Goal: Task Accomplishment & Management: Use online tool/utility

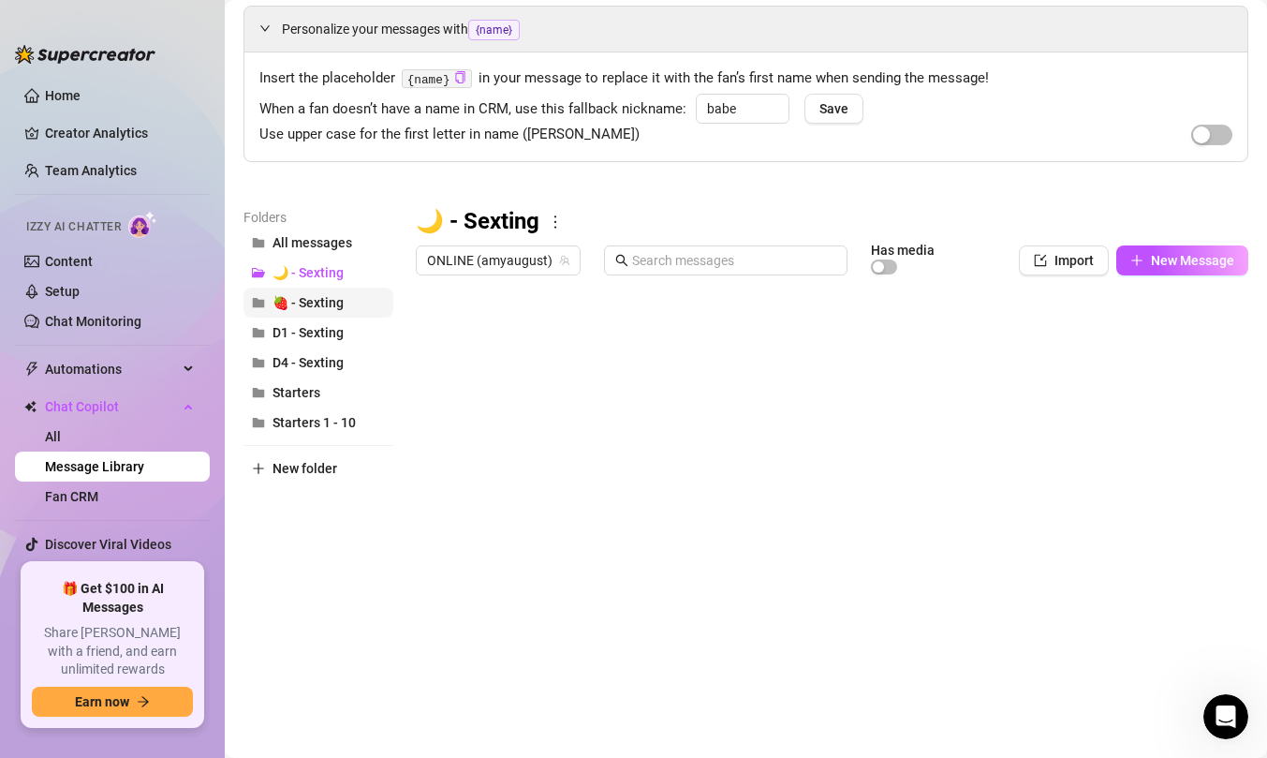
scroll to position [2211, 0]
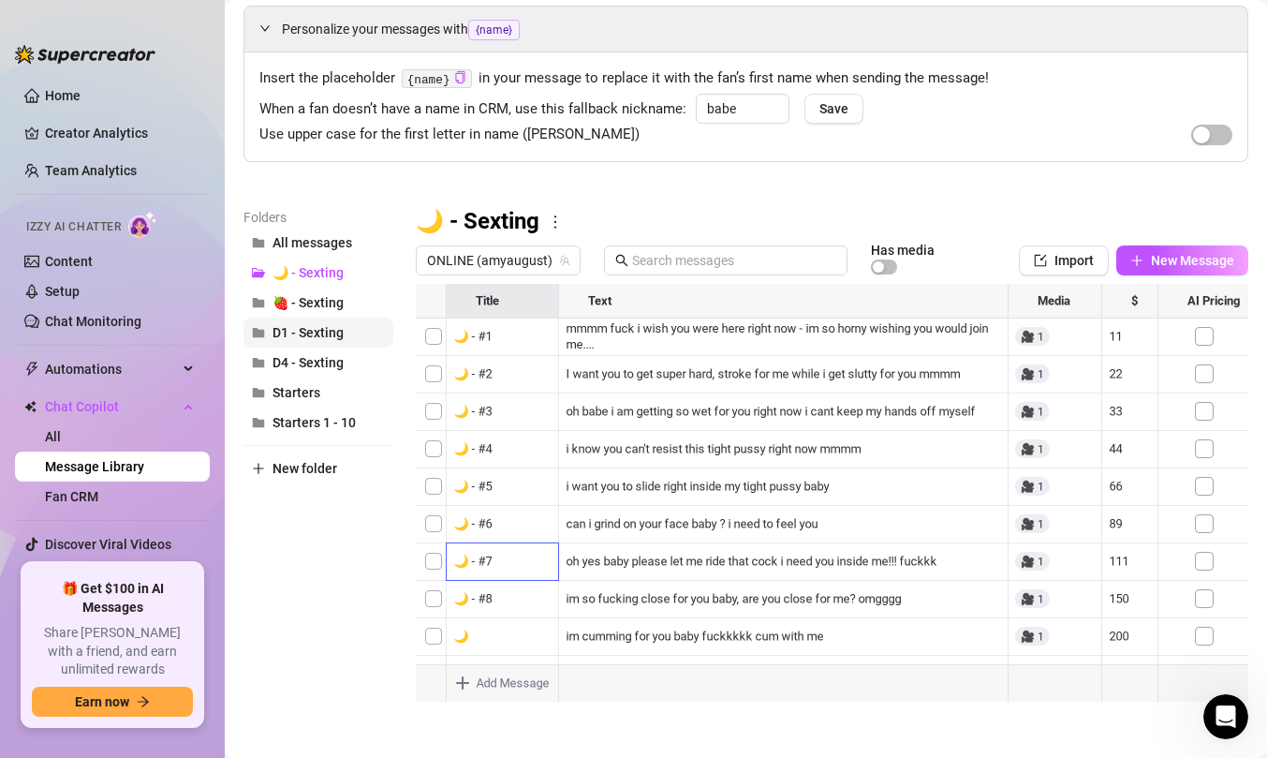
click at [327, 328] on span "D1 - Sexting" at bounding box center [308, 332] width 71 height 15
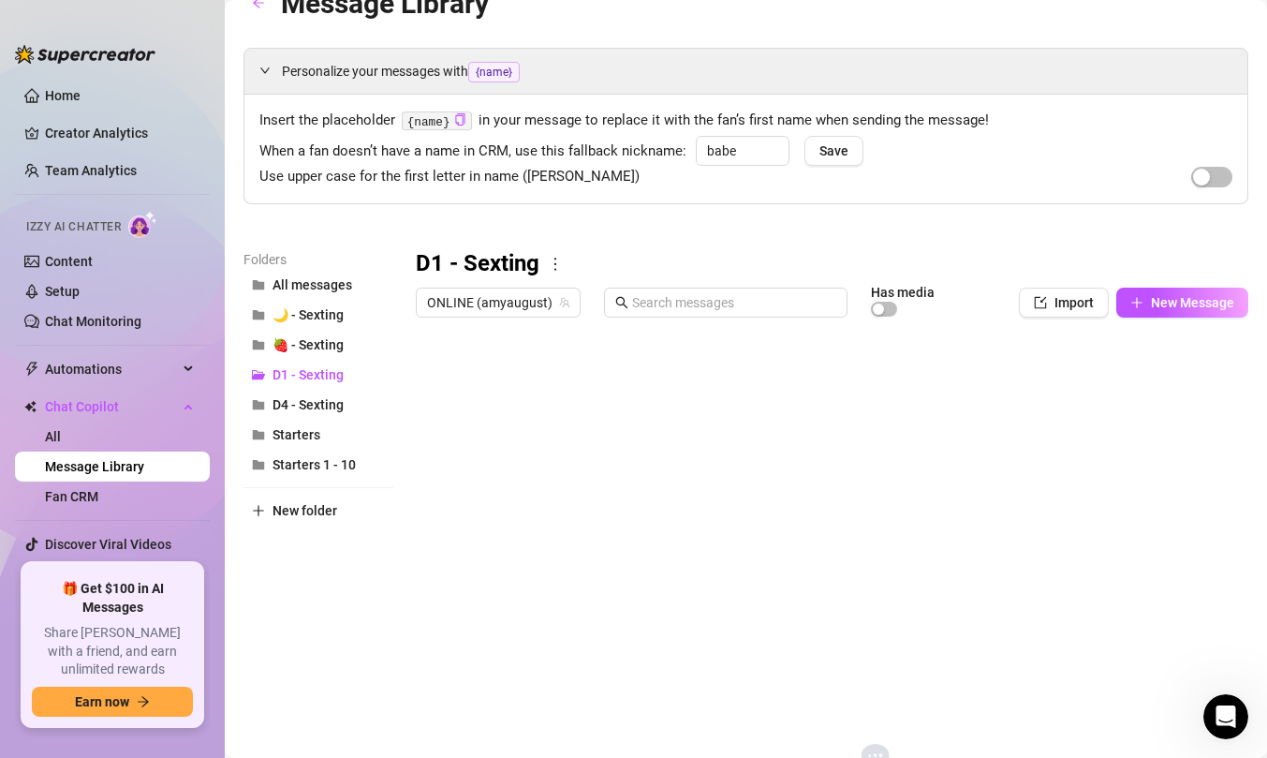
scroll to position [0, 0]
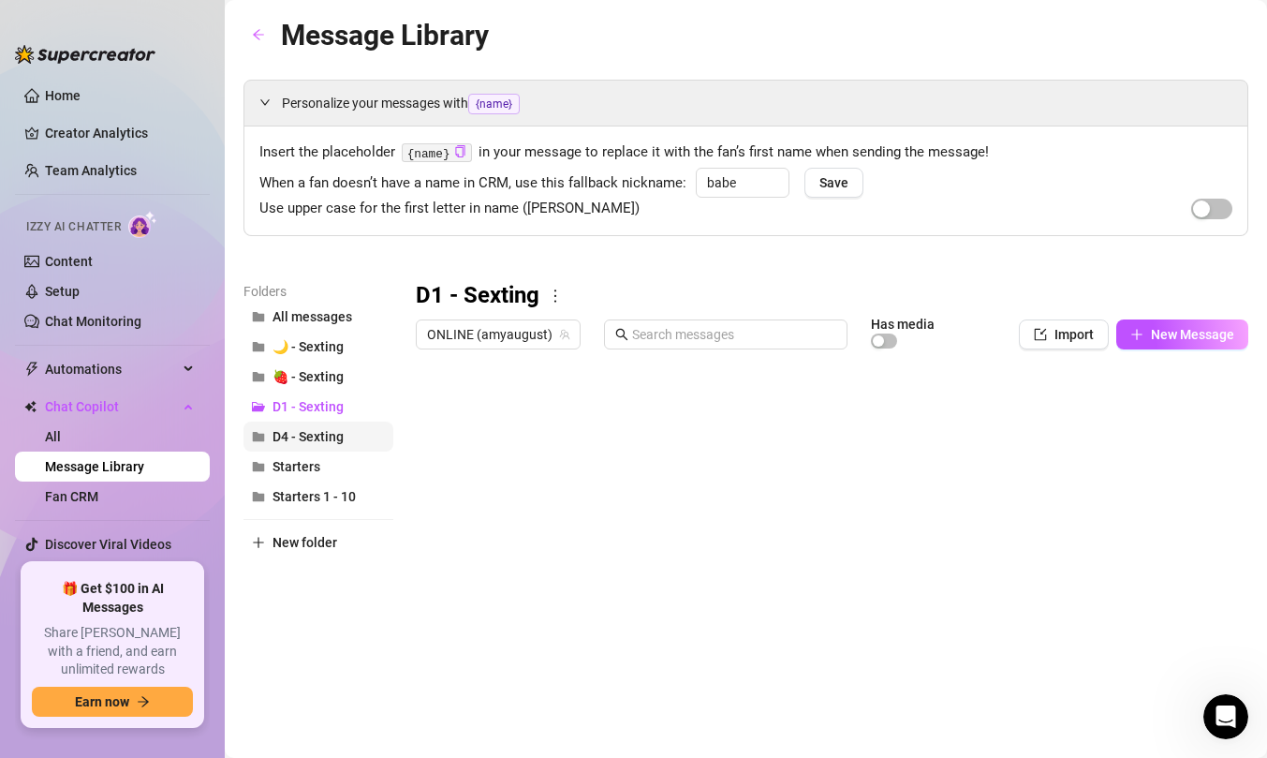
click at [327, 440] on span "D4 - Sexting" at bounding box center [308, 436] width 71 height 15
click at [324, 407] on span "D1 - Sexting" at bounding box center [308, 406] width 71 height 15
click at [258, 36] on icon "arrow-left" at bounding box center [258, 34] width 13 height 13
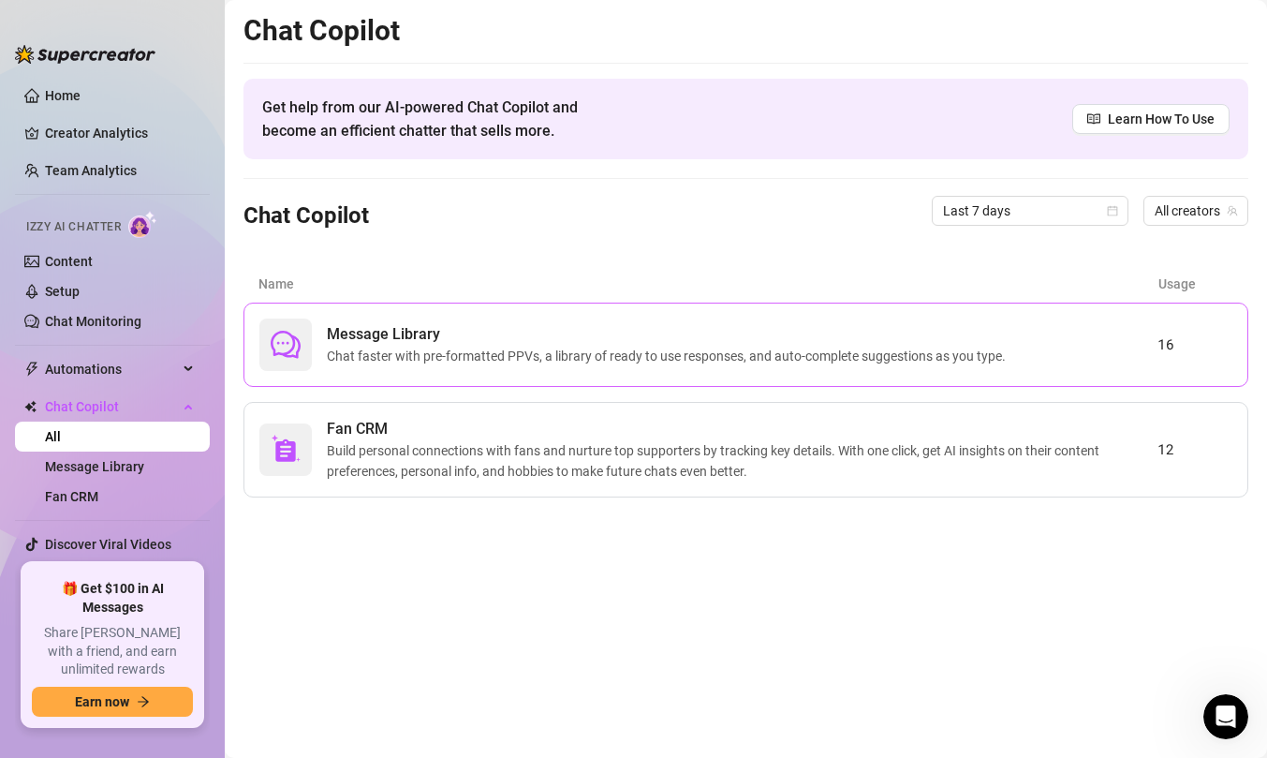
click at [426, 362] on span "Chat faster with pre-formatted PPVs, a library of ready to use responses, and a…" at bounding box center [670, 356] width 687 height 21
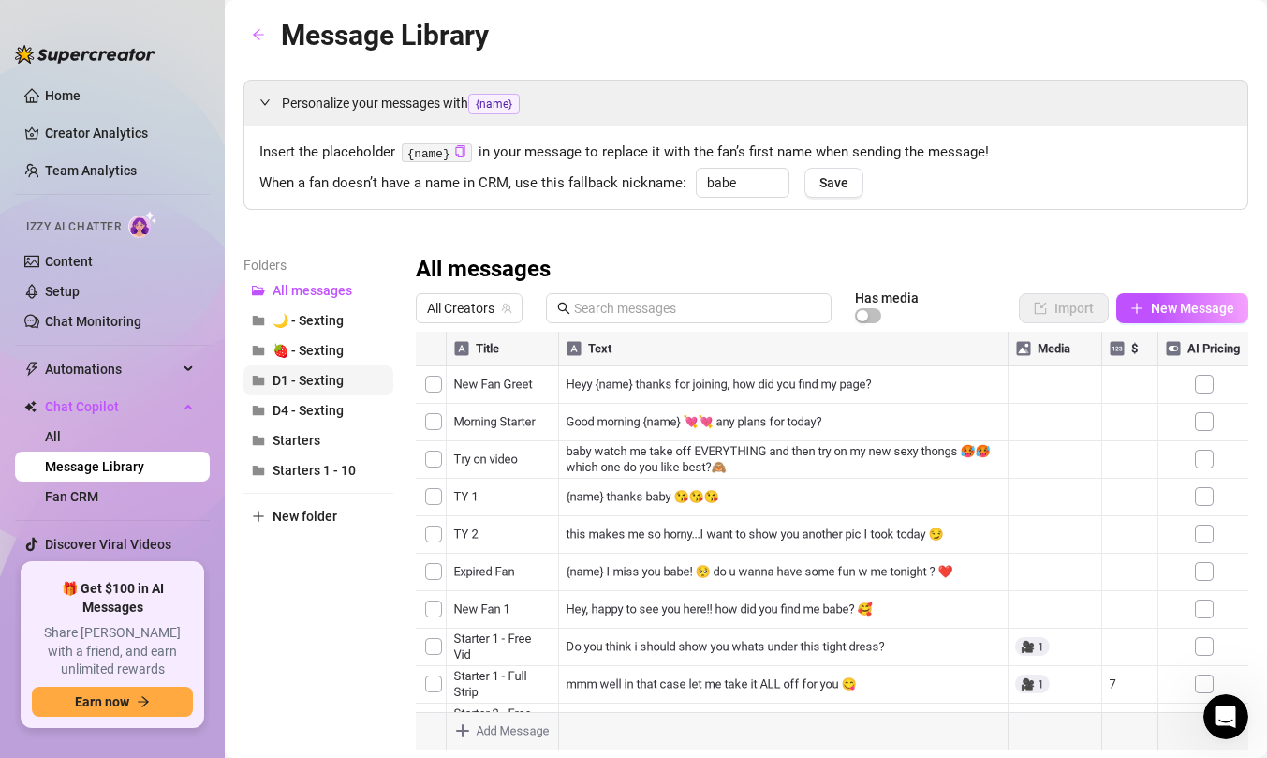
click at [327, 387] on span "D1 - Sexting" at bounding box center [308, 380] width 71 height 15
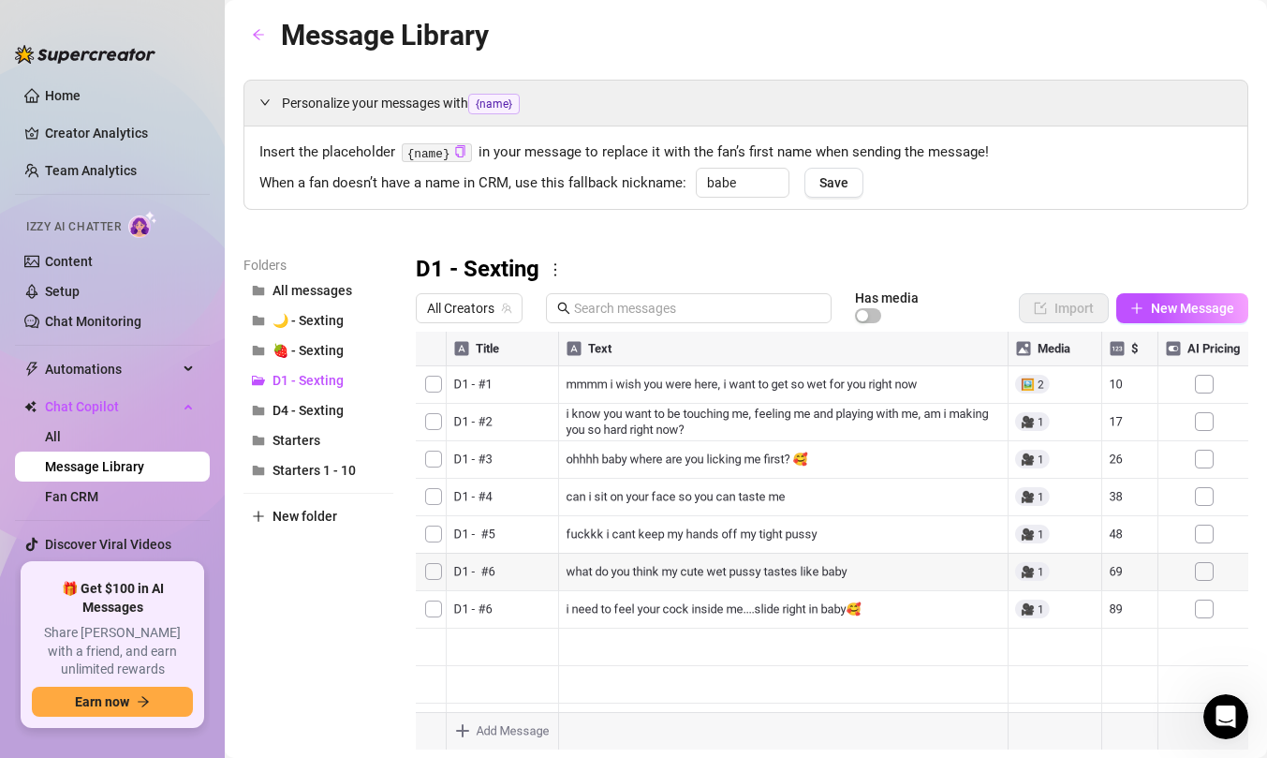
click at [498, 614] on div at bounding box center [832, 541] width 833 height 418
click at [495, 608] on div at bounding box center [832, 541] width 833 height 418
click at [495, 608] on textarea "D1 - #6" at bounding box center [502, 603] width 115 height 17
type textarea "D1 - #7"
click at [678, 255] on div "D1 - Sexting" at bounding box center [832, 270] width 833 height 30
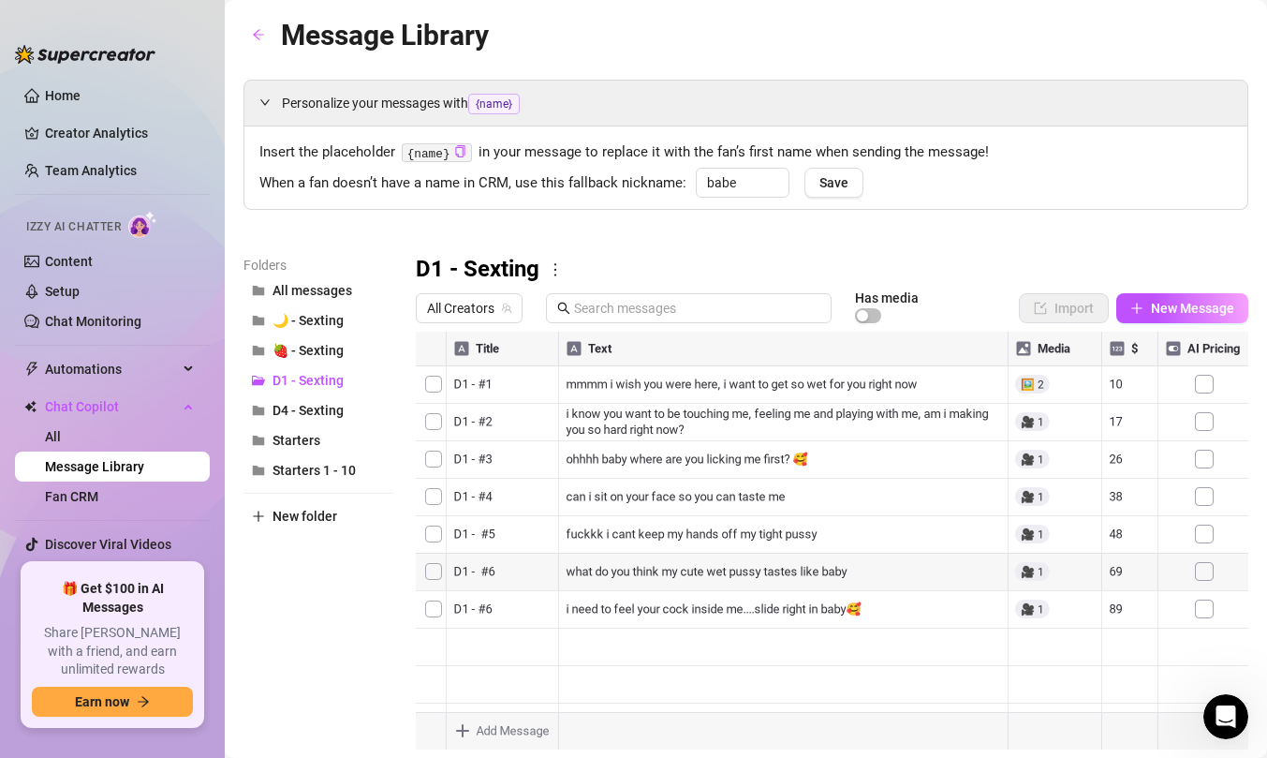
click at [1124, 610] on div at bounding box center [832, 541] width 833 height 418
click at [1129, 609] on div at bounding box center [832, 541] width 833 height 418
click at [1134, 572] on div at bounding box center [832, 541] width 833 height 418
click at [1132, 538] on div at bounding box center [832, 541] width 833 height 418
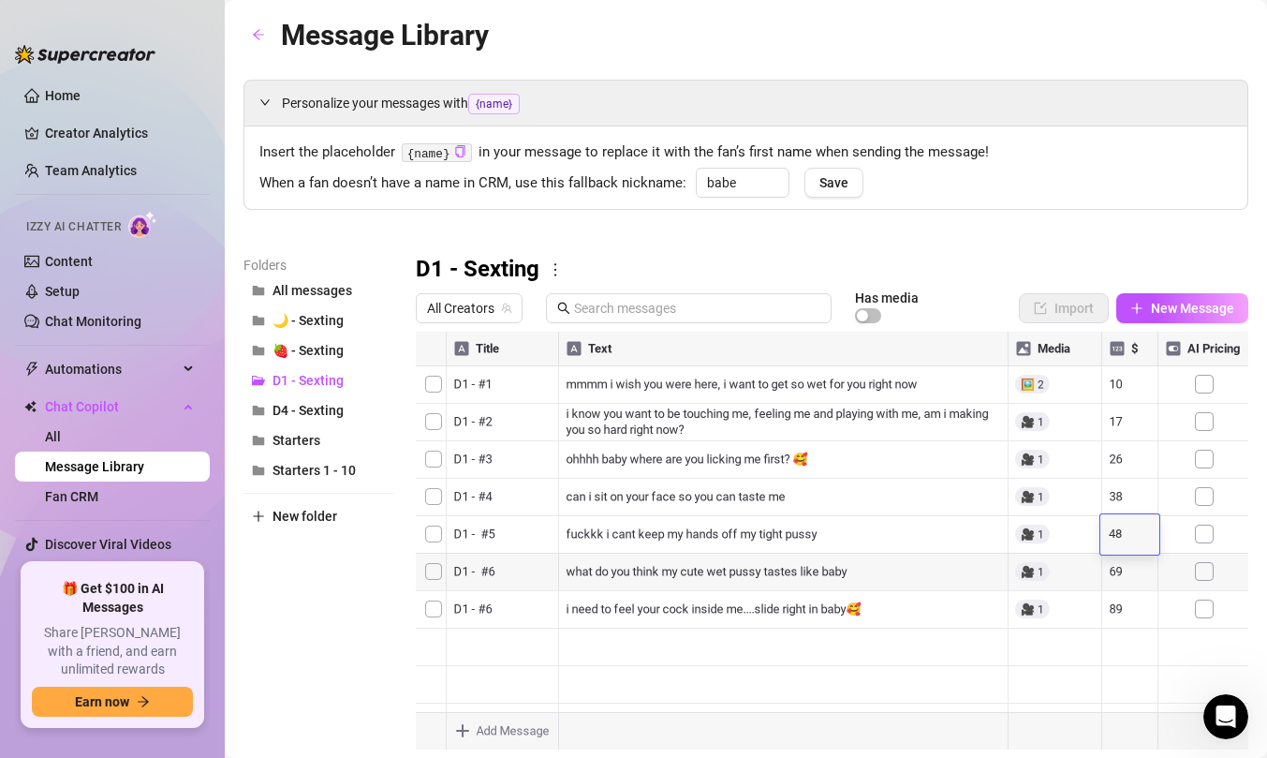
click at [1132, 538] on textarea "48" at bounding box center [1130, 534] width 43 height 17
type textarea "50"
click at [1124, 572] on div at bounding box center [832, 541] width 833 height 418
click at [1124, 572] on textarea "69" at bounding box center [1130, 572] width 43 height 17
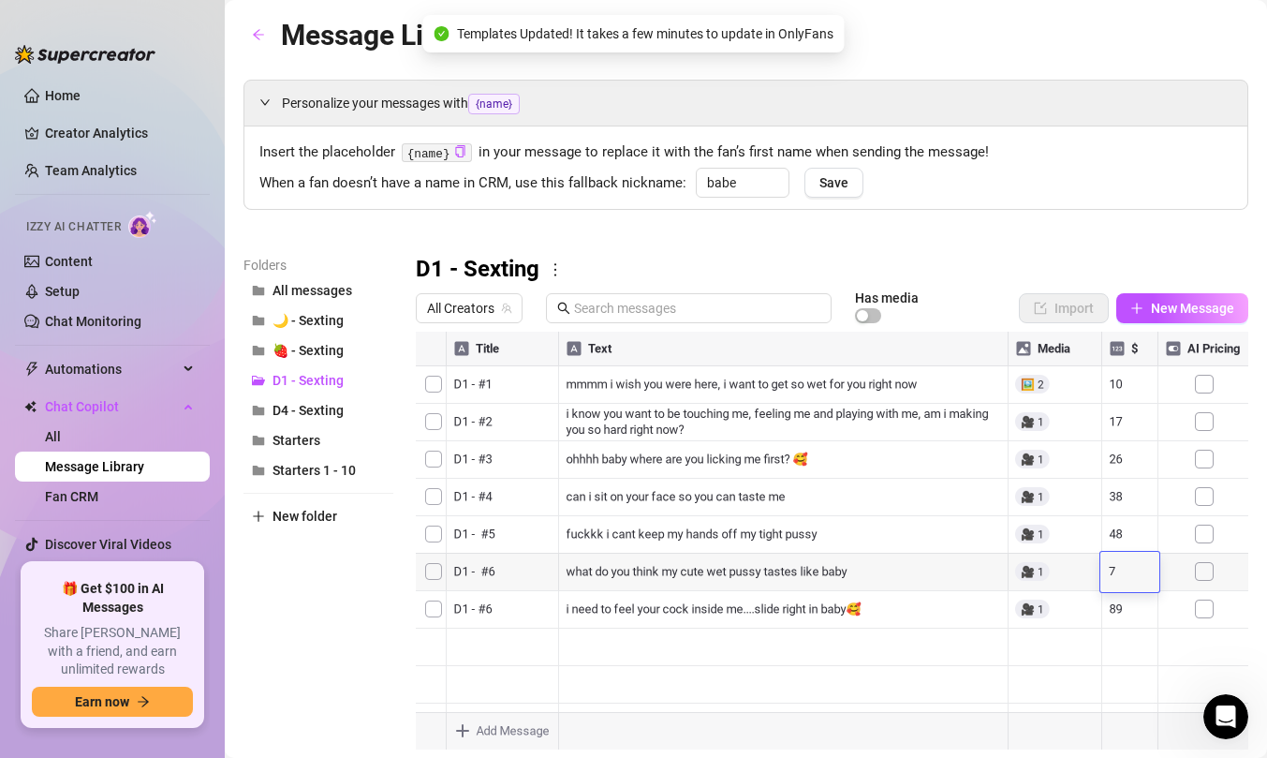
type textarea "79"
click at [1127, 613] on div at bounding box center [832, 541] width 833 height 418
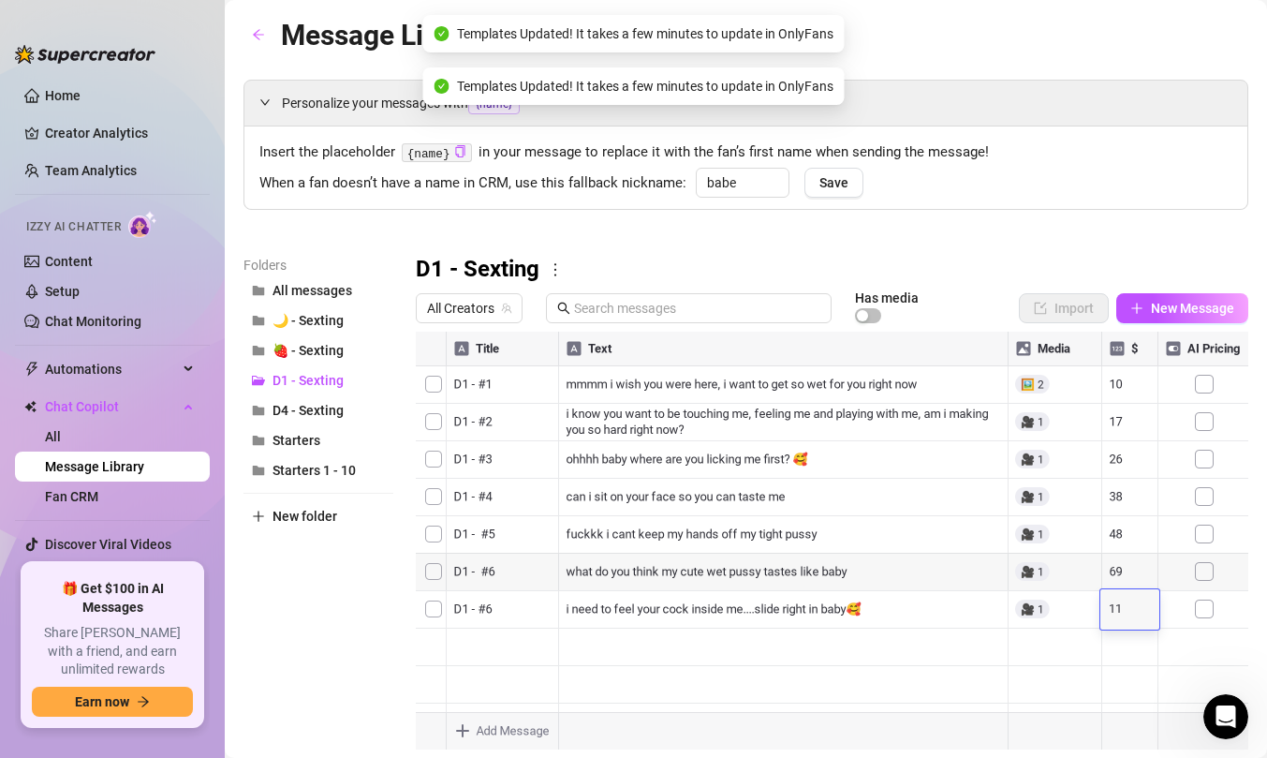
type textarea "111"
click at [322, 585] on div "Folders All messages 🌙 - Sexting 🍓 - Sexting D1 - Sexting D4 - Sexting Starters…" at bounding box center [319, 502] width 150 height 495
